Goal: Communication & Community: Ask a question

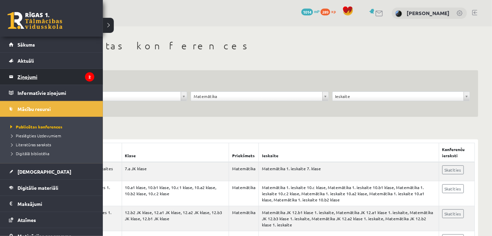
click at [26, 73] on legend "Ziņojumi 2" at bounding box center [55, 77] width 77 height 16
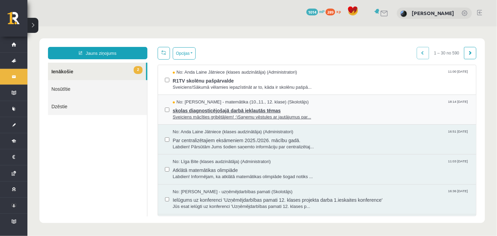
click at [204, 107] on span "skolas diagnosticējošajā darbā iekļautās tēmas" at bounding box center [320, 109] width 297 height 9
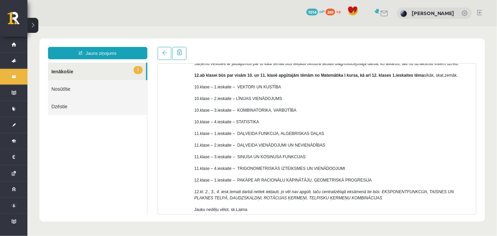
scroll to position [63, 0]
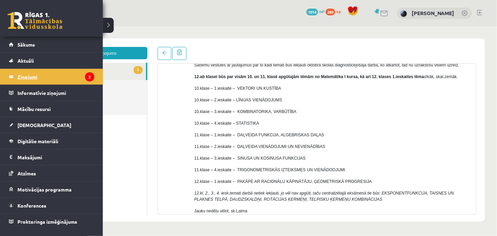
click at [19, 76] on legend "Ziņojumi 2" at bounding box center [55, 77] width 77 height 16
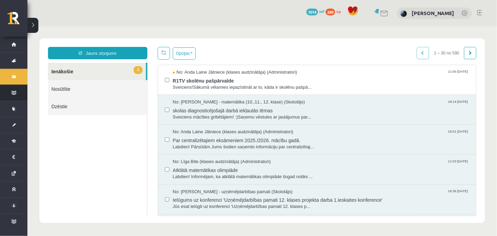
scroll to position [0, 0]
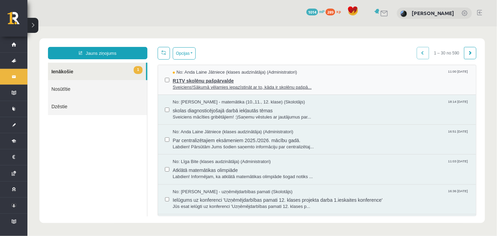
click at [205, 77] on span "R1TV skolēnu pašpārvalde" at bounding box center [320, 79] width 297 height 9
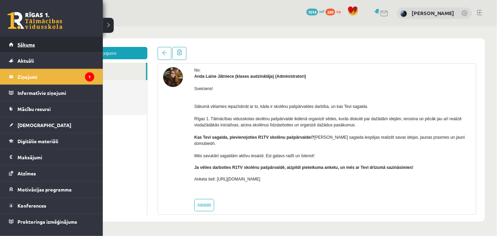
click at [20, 48] on link "Sākums" at bounding box center [51, 45] width 85 height 16
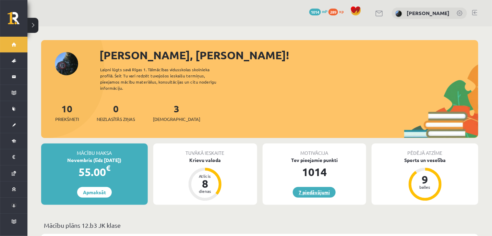
click at [315, 187] on link "7 piedāvājumi" at bounding box center [314, 192] width 43 height 11
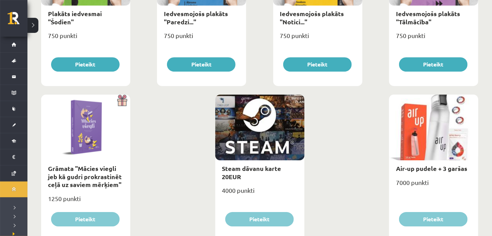
scroll to position [817, 0]
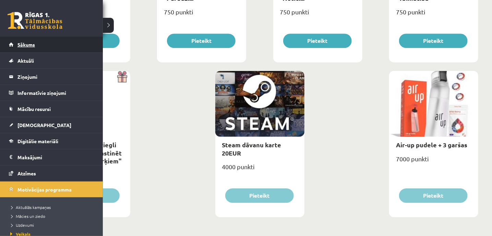
click at [14, 47] on link "Sākums" at bounding box center [51, 45] width 85 height 16
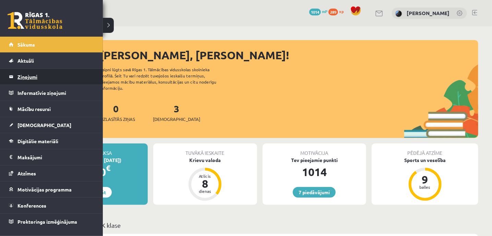
click at [15, 77] on link "Ziņojumi 0" at bounding box center [51, 77] width 85 height 16
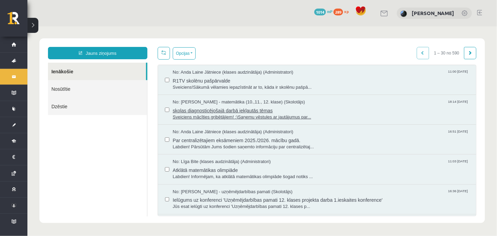
click at [221, 108] on span "skolas diagnosticējošajā darbā iekļautās tēmas" at bounding box center [320, 109] width 297 height 9
